Goal: Task Accomplishment & Management: Use online tool/utility

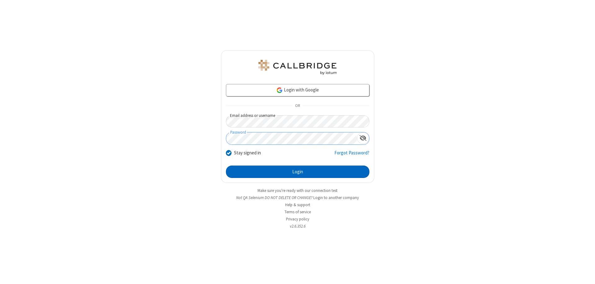
click at [298, 172] on button "Login" at bounding box center [298, 172] width 144 height 12
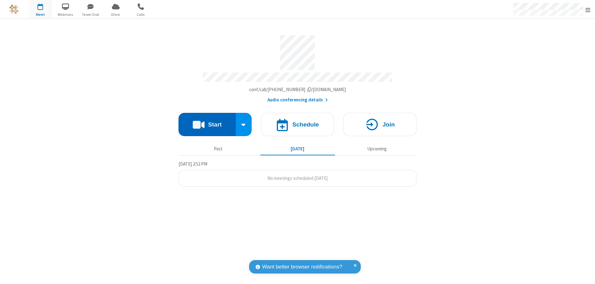
click at [207, 122] on button "Start" at bounding box center [207, 124] width 57 height 23
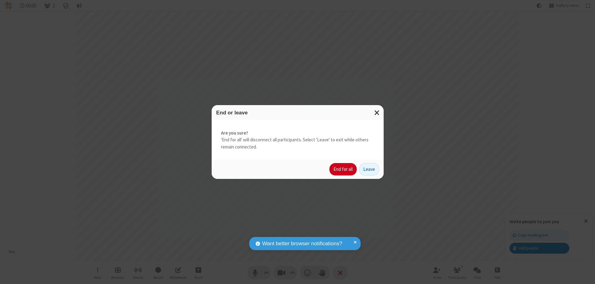
click at [343, 169] on button "End for all" at bounding box center [343, 169] width 27 height 12
